Goal: Task Accomplishment & Management: Manage account settings

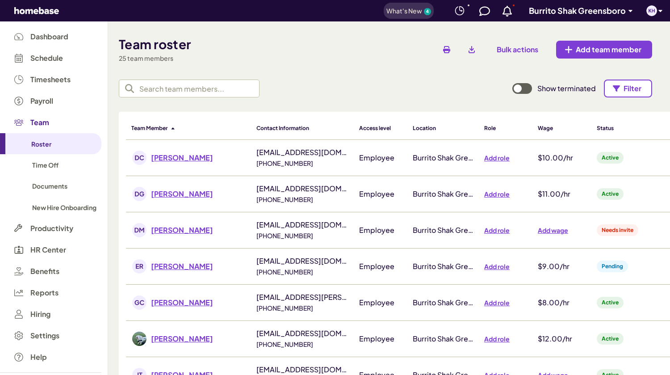
click at [613, 231] on span "Needs invite" at bounding box center [618, 230] width 42 height 8
click at [189, 229] on span "[PERSON_NAME]" at bounding box center [182, 229] width 62 height 9
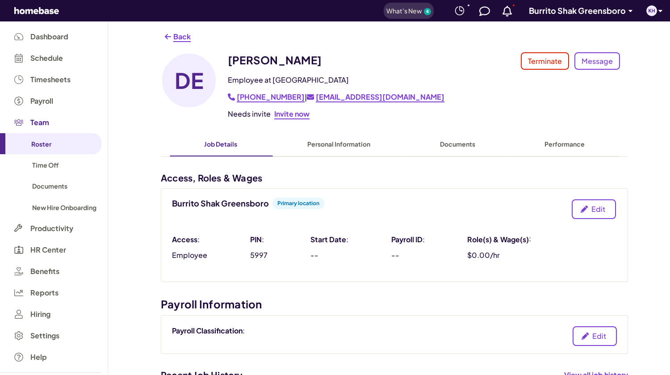
click at [291, 118] on span "Invite now" at bounding box center [291, 113] width 35 height 9
click at [176, 38] on span "Back" at bounding box center [181, 36] width 17 height 9
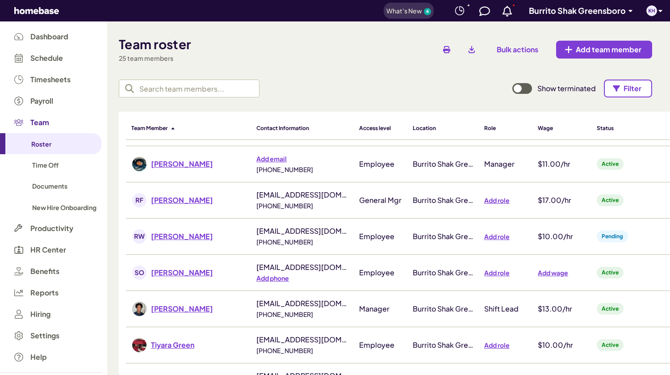
scroll to position [610, 0]
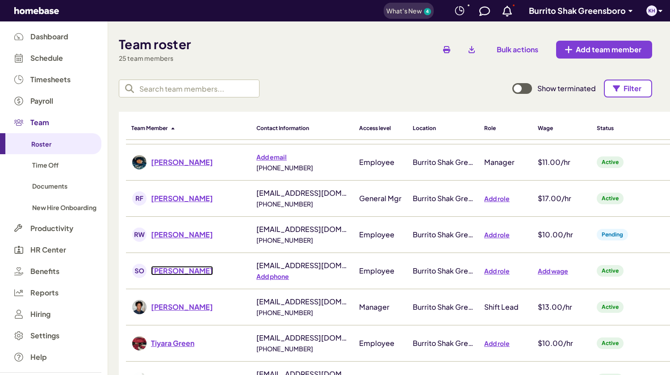
click at [212, 270] on span "[PERSON_NAME]" at bounding box center [182, 270] width 62 height 9
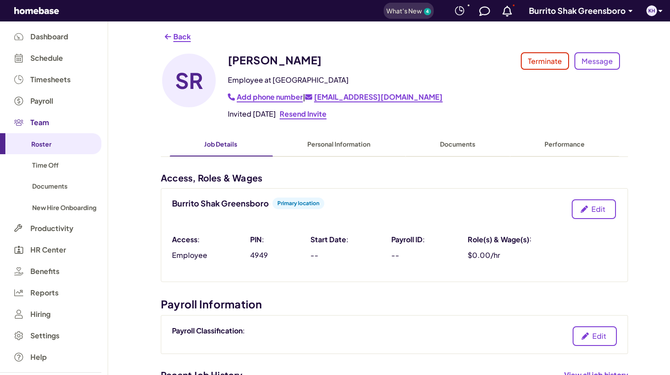
click at [591, 212] on p "Edit" at bounding box center [598, 209] width 14 height 11
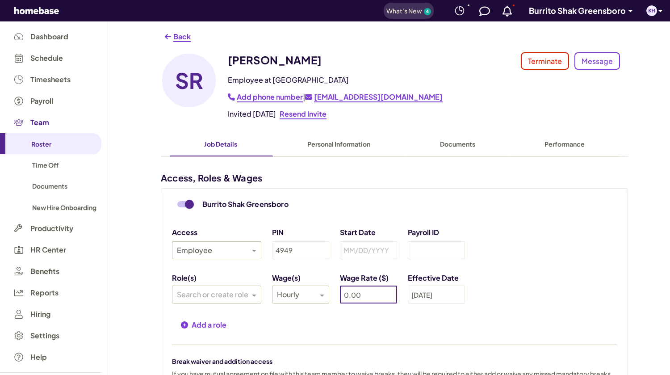
click at [348, 296] on input "0.00" at bounding box center [368, 294] width 57 height 18
click at [375, 299] on input "9.00" at bounding box center [368, 294] width 57 height 18
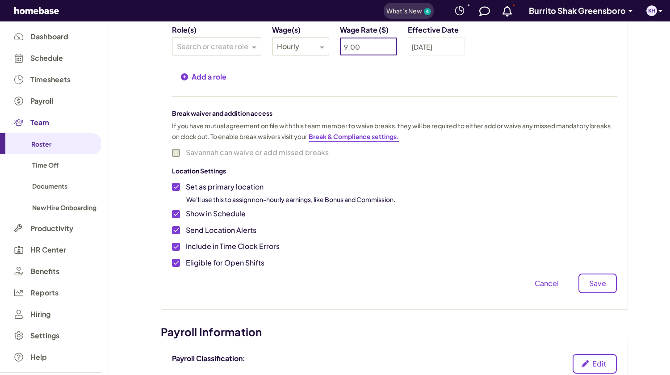
scroll to position [253, 0]
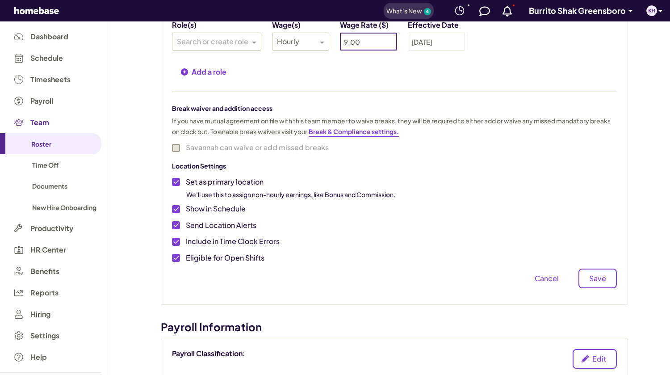
type input "9.00"
click at [598, 276] on p "Save" at bounding box center [597, 278] width 17 height 11
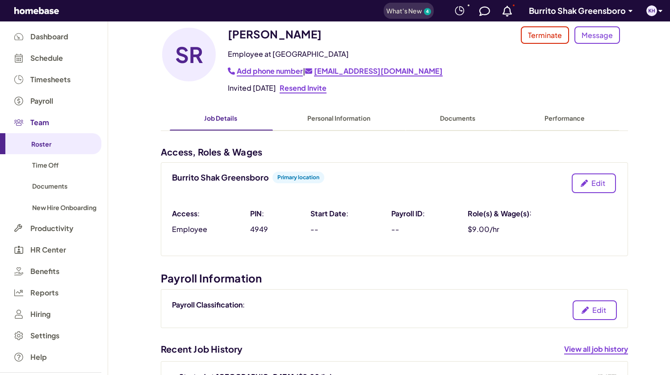
scroll to position [3, 0]
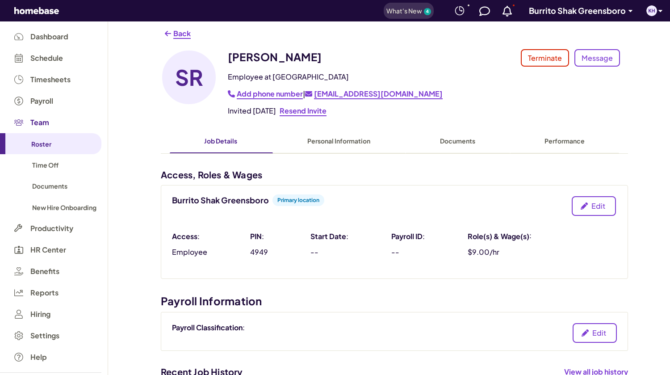
click at [278, 96] on span "Add phone number" at bounding box center [270, 93] width 66 height 9
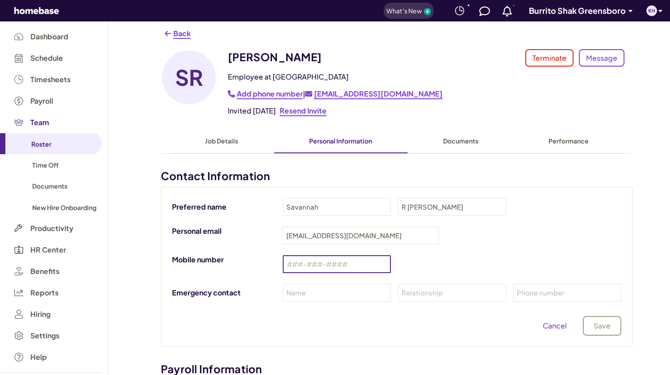
click at [293, 265] on input "tel" at bounding box center [337, 264] width 108 height 18
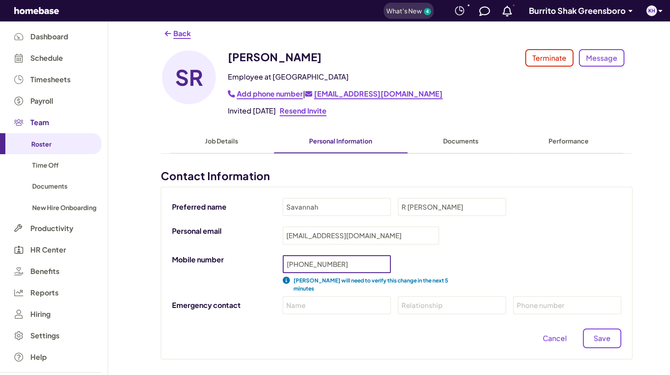
type input "[PHONE_NUMBER]"
click at [609, 338] on p "Save" at bounding box center [602, 338] width 17 height 11
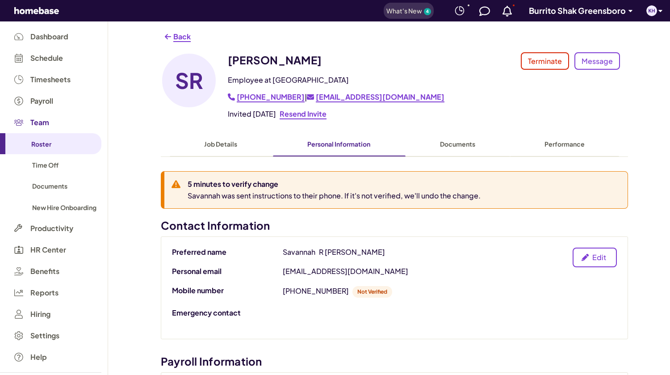
click at [179, 30] on div "Back" at bounding box center [389, 31] width 562 height 20
click at [173, 37] on link "Back" at bounding box center [177, 36] width 26 height 9
